Goal: Information Seeking & Learning: Learn about a topic

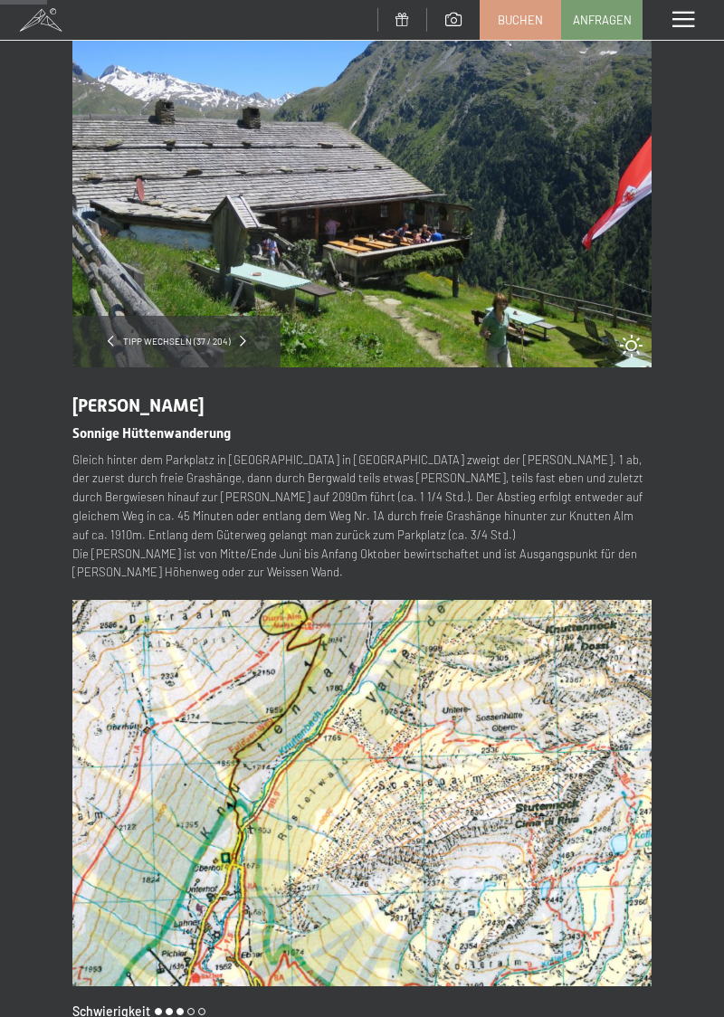
scroll to position [96, 0]
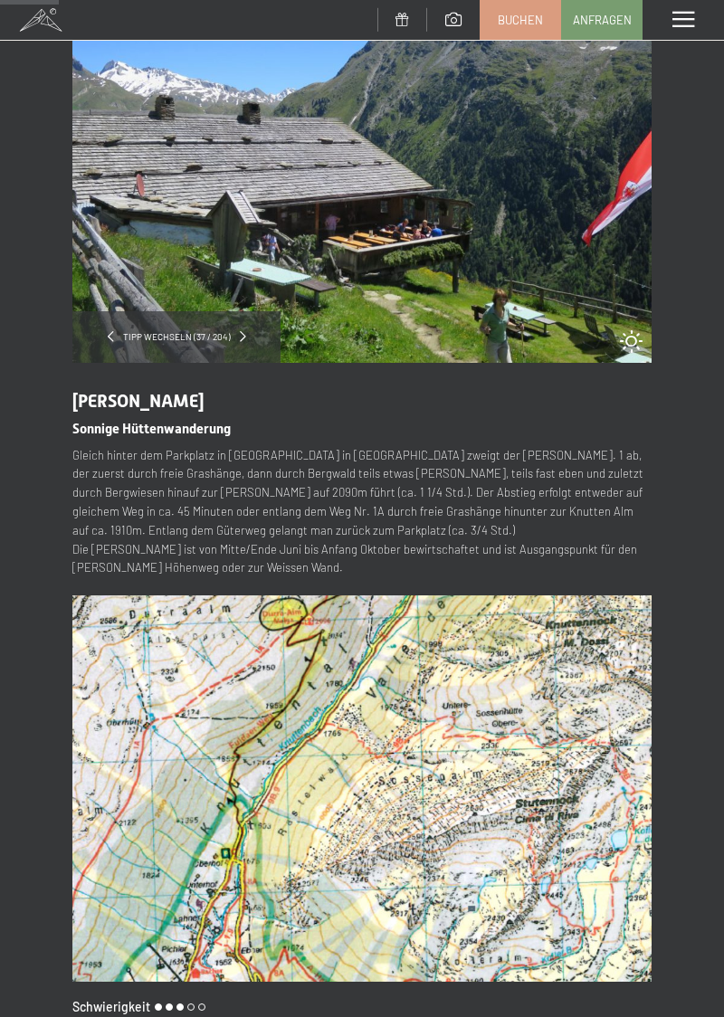
click at [679, 527] on div "Tipp wechseln (37 / 204) slide 3 of 6 Durra Alm Sonnige Hüttenwanderung Gleich …" at bounding box center [362, 585] width 724 height 1219
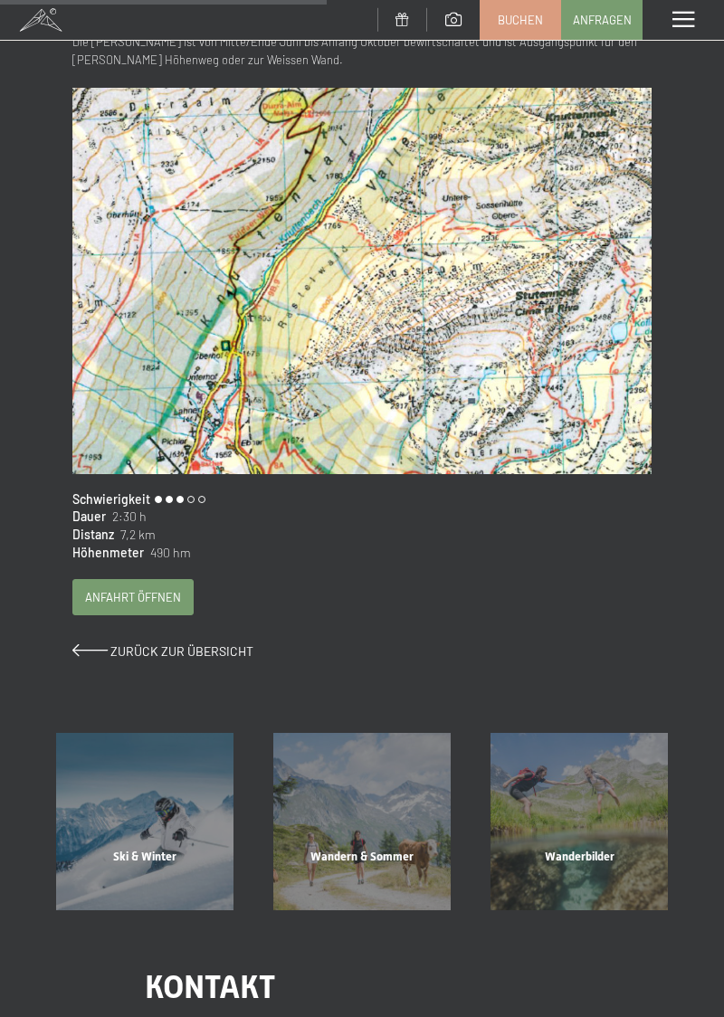
scroll to position [605, 0]
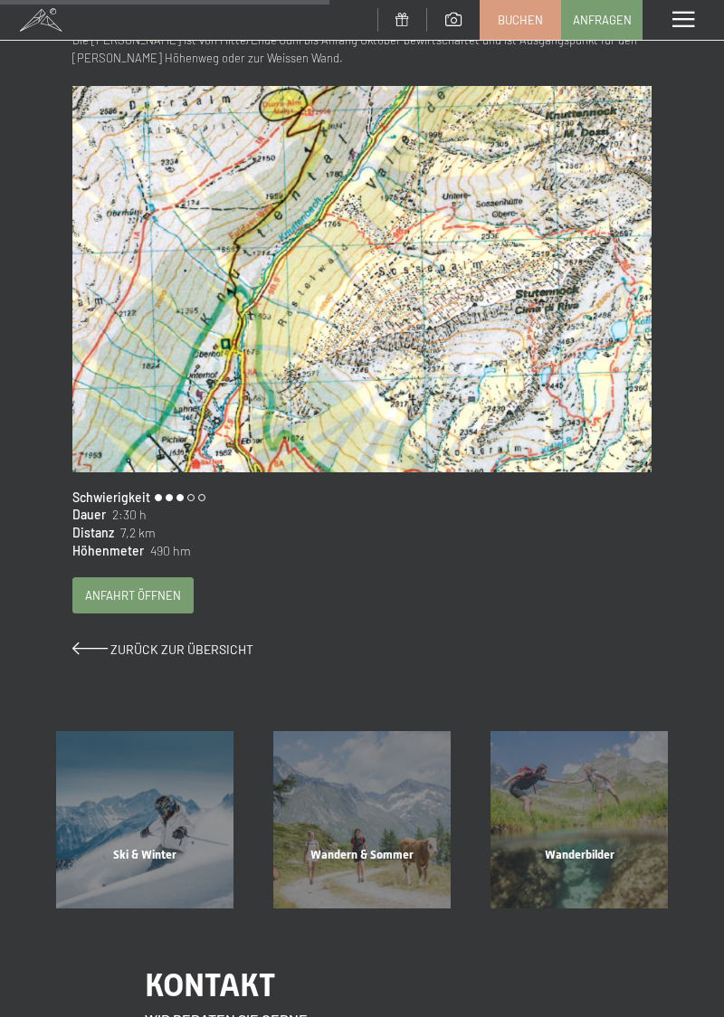
click at [385, 843] on div "Wandern & Sommer Mehr erfahren" at bounding box center [361, 819] width 217 height 177
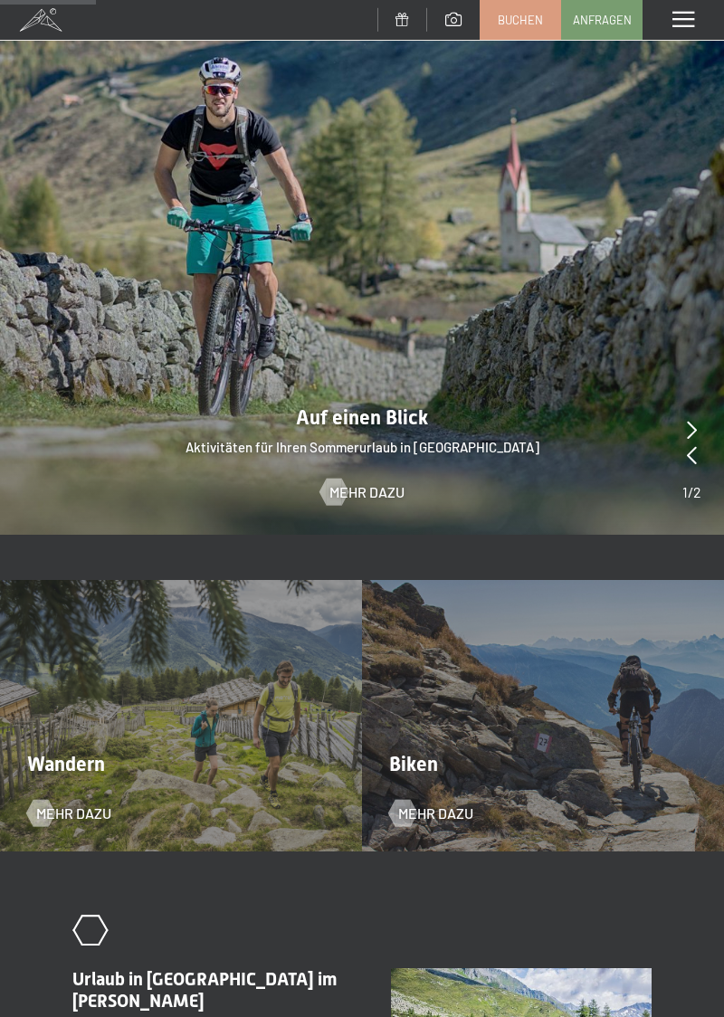
scroll to position [1040, 0]
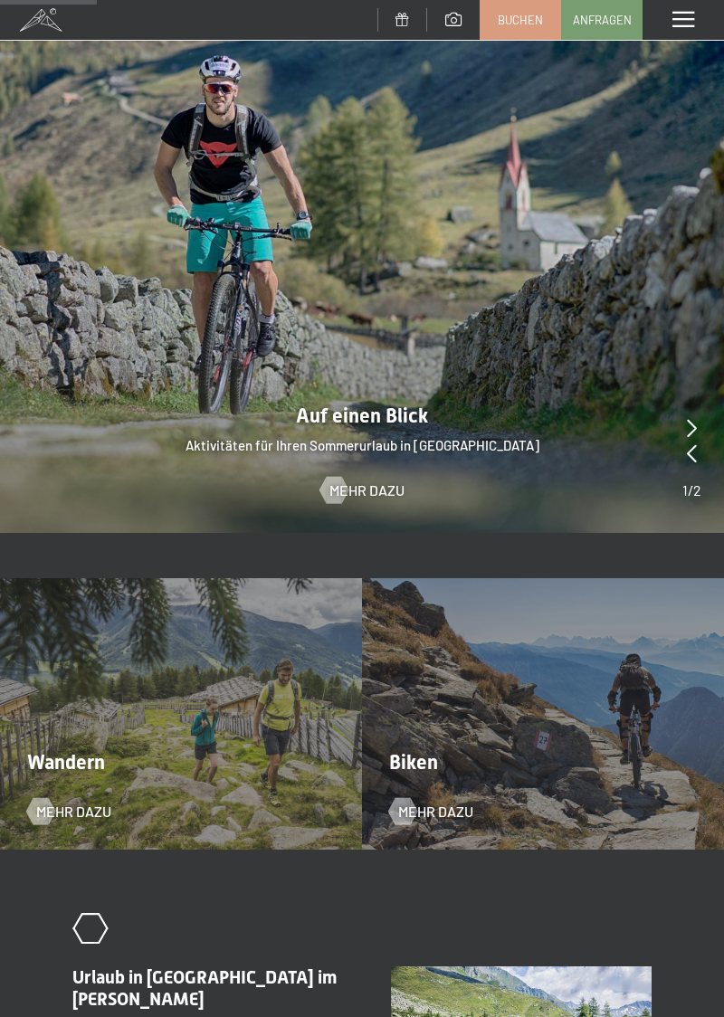
click at [227, 717] on div "Wandern Mehr dazu" at bounding box center [181, 713] width 362 height 271
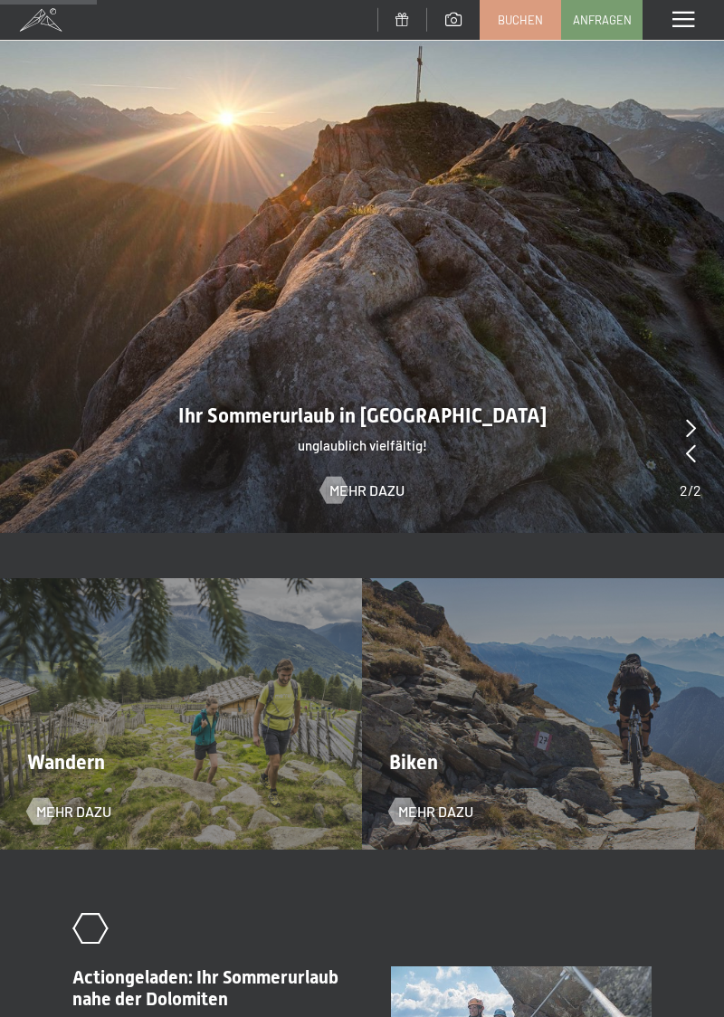
click at [190, 628] on div "Wandern Mehr dazu" at bounding box center [181, 713] width 362 height 271
click at [284, 705] on div "Wandern Mehr dazu" at bounding box center [181, 713] width 362 height 271
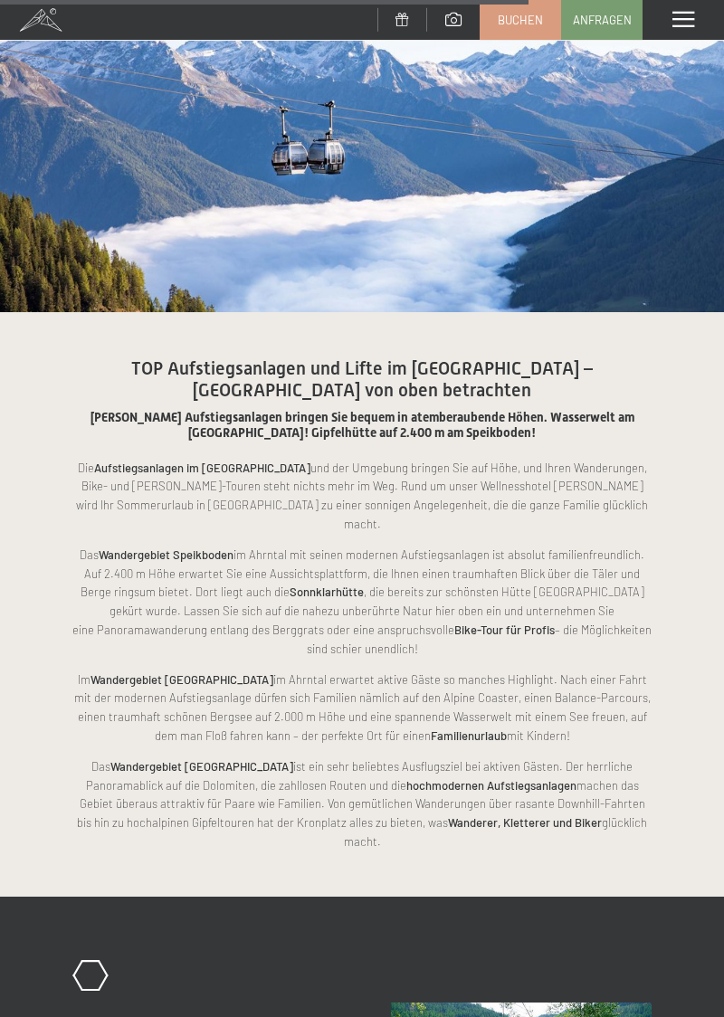
scroll to position [4378, 0]
